Goal: Task Accomplishment & Management: Manage account settings

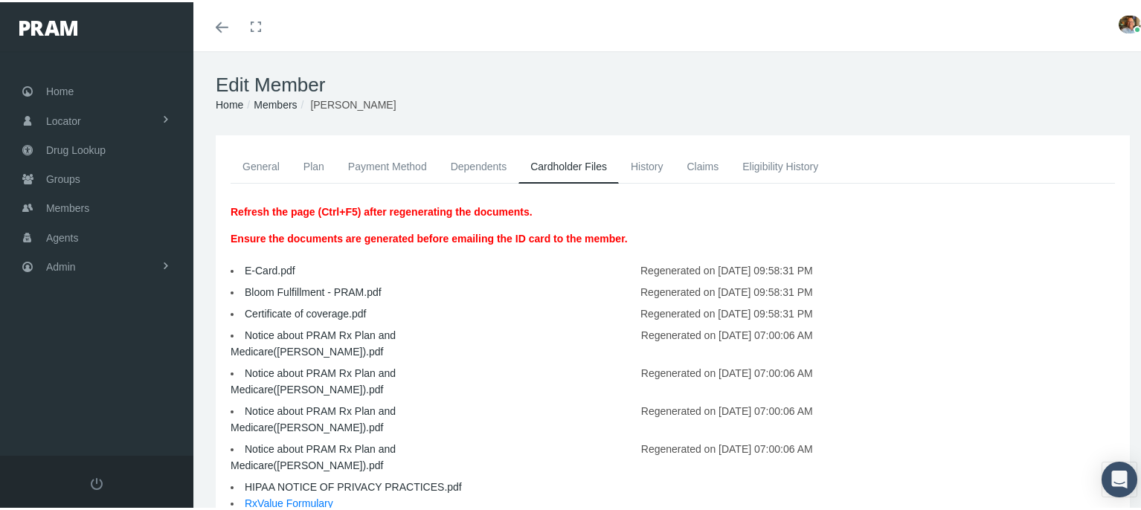
click at [1028, 60] on div "Edit Member Home Groups Members LINDA DAVIS" at bounding box center [672, 91] width 959 height 84
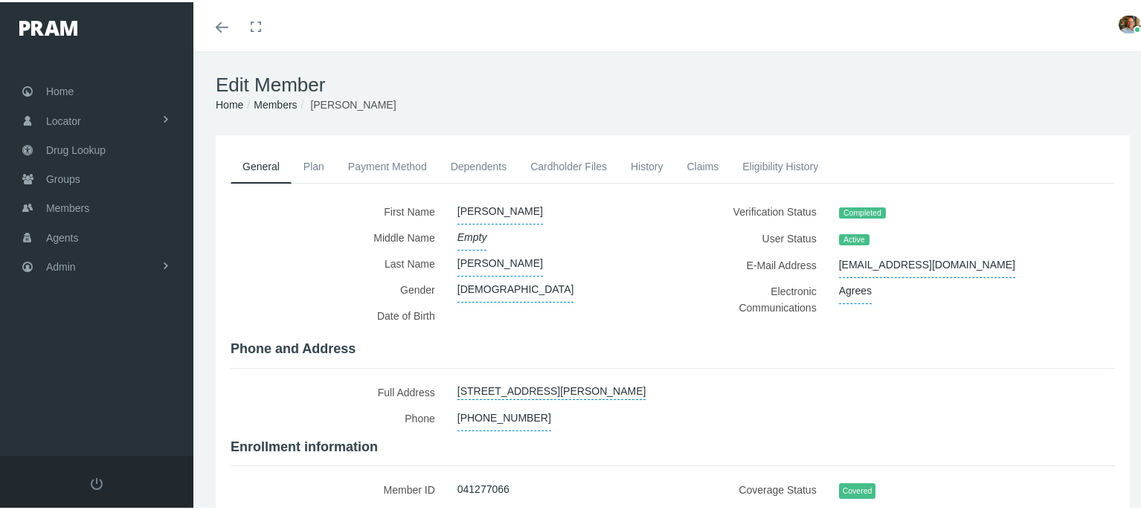
click at [555, 161] on link "Cardholder Files" at bounding box center [569, 164] width 100 height 33
click at [588, 162] on link "Cardholder Files" at bounding box center [569, 164] width 100 height 33
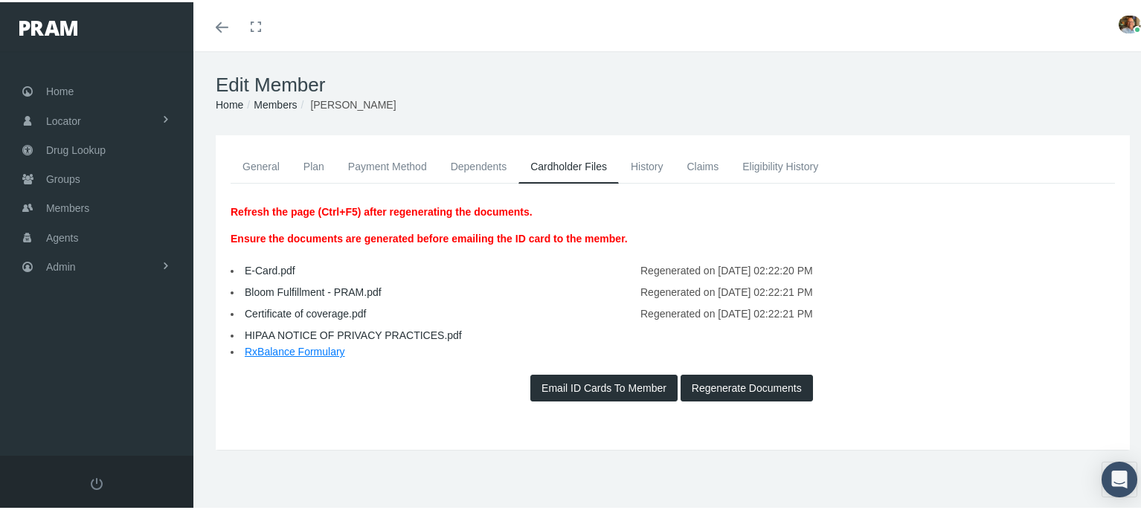
click at [464, 167] on link "Dependents" at bounding box center [479, 164] width 80 height 33
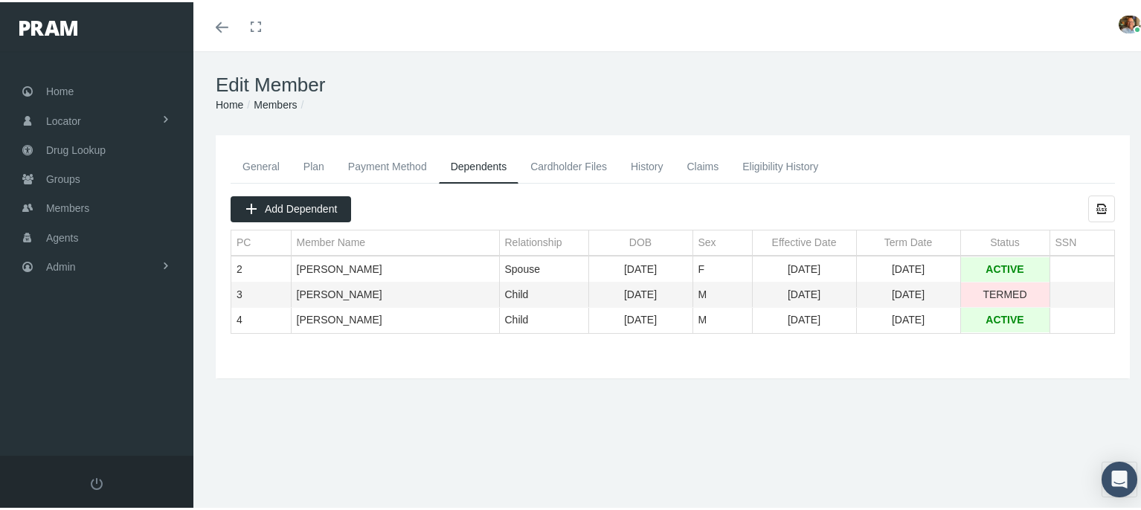
click at [251, 172] on link "General" at bounding box center [261, 164] width 61 height 33
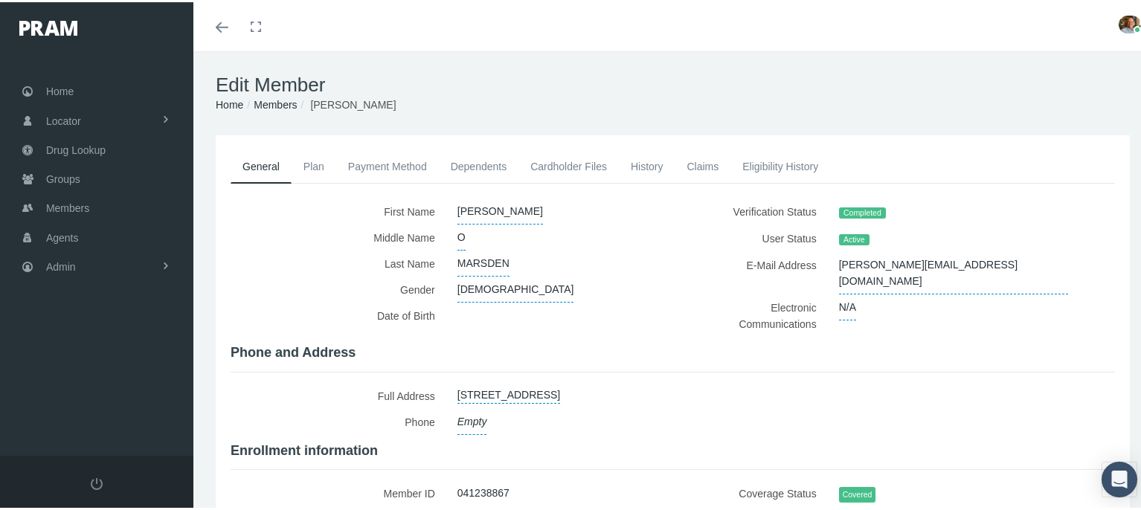
click at [592, 158] on link "Cardholder Files" at bounding box center [569, 164] width 100 height 33
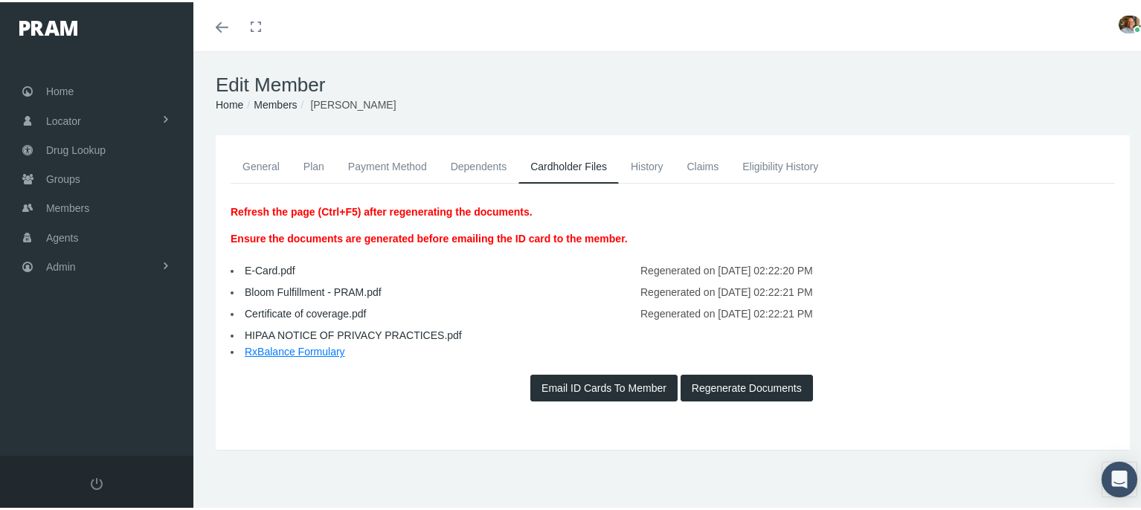
click at [633, 116] on div "Edit Member Home Groups Members JOHN MARSDEN" at bounding box center [672, 91] width 959 height 84
